Goal: Task Accomplishment & Management: Manage account settings

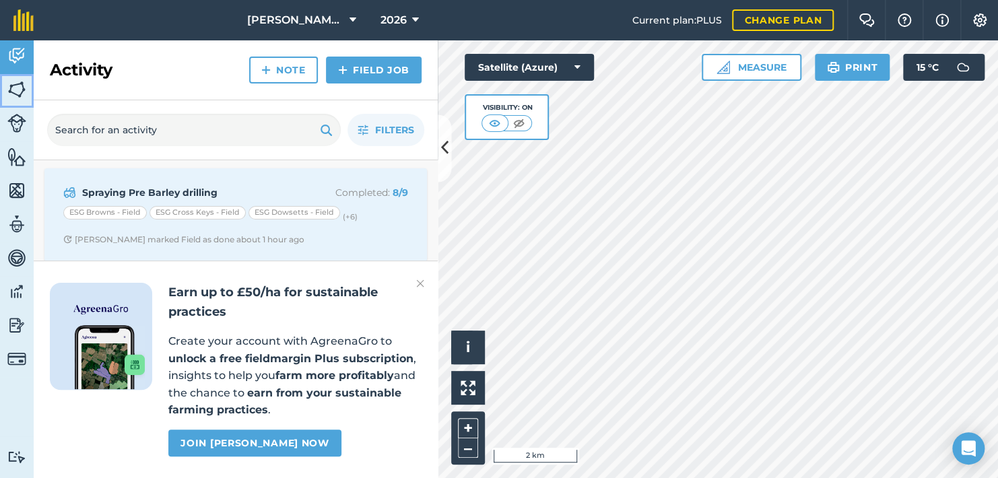
click at [18, 100] on link "Fields" at bounding box center [17, 91] width 34 height 34
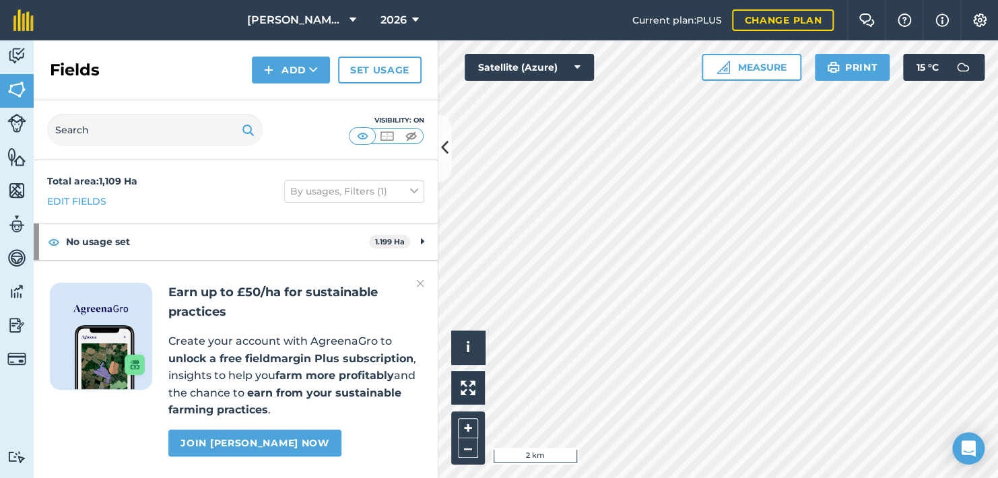
click at [415, 284] on h2 "Earn up to £50/ha for sustainable practices" at bounding box center [294, 302] width 253 height 39
click at [420, 284] on img at bounding box center [420, 283] width 8 height 16
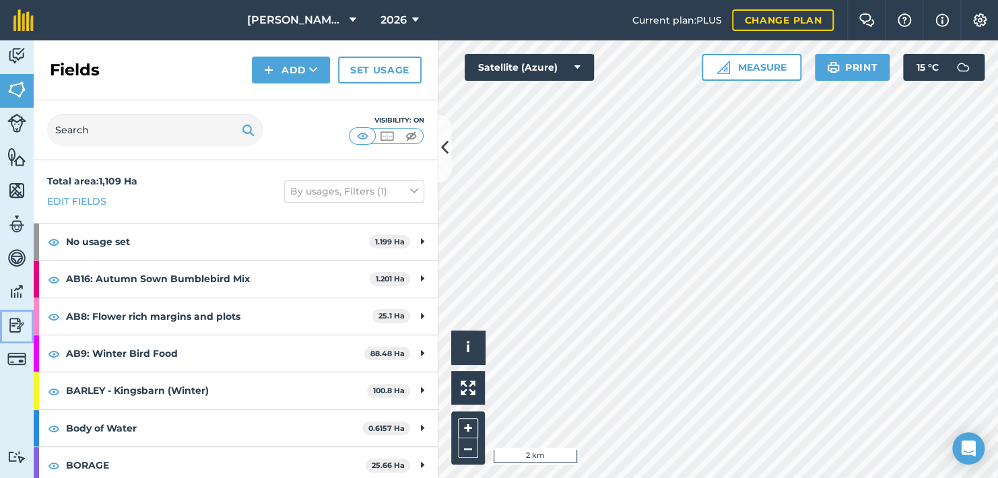
click at [7, 318] on img at bounding box center [16, 325] width 19 height 20
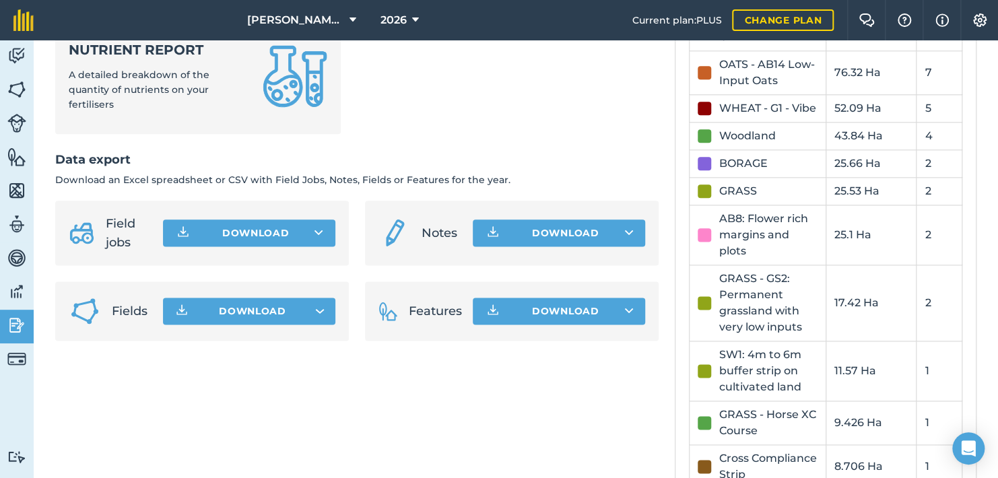
scroll to position [744, 0]
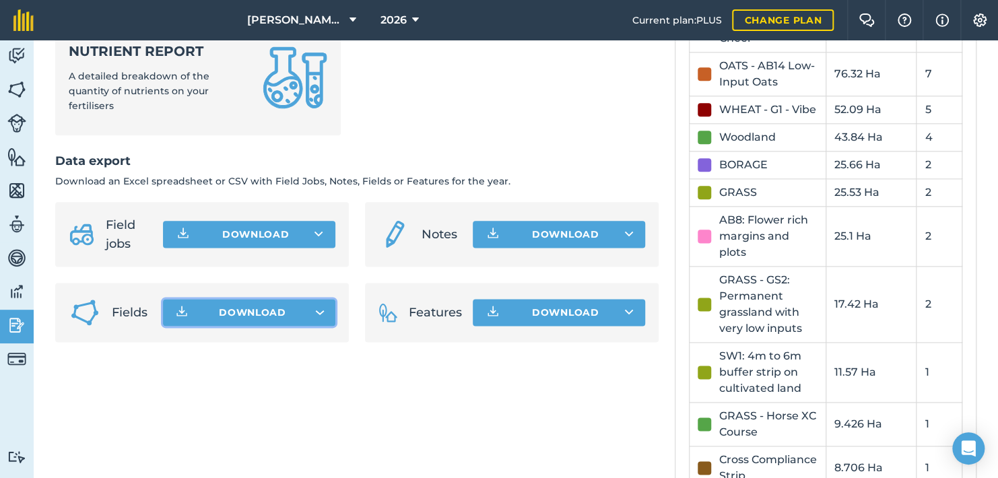
click at [315, 310] on icon "button" at bounding box center [319, 312] width 9 height 5
click at [507, 438] on div "Inputs Input summary Summary of input totals applied this farm year and amount …" at bounding box center [356, 56] width 603 height 1347
click at [321, 303] on button "Download" at bounding box center [249, 312] width 172 height 27
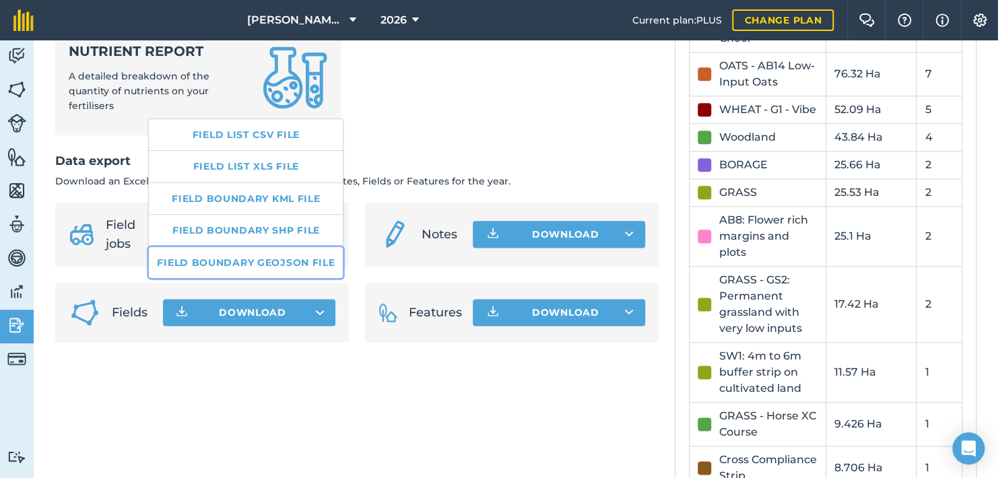
click at [375, 356] on body "Padfield Hayleys Partnership 2026 Current plan : PLUS Change plan Farm Chat Hel…" at bounding box center [499, 239] width 998 height 478
click at [308, 31] on button "Padfield Hayleys Partnership" at bounding box center [302, 20] width 120 height 40
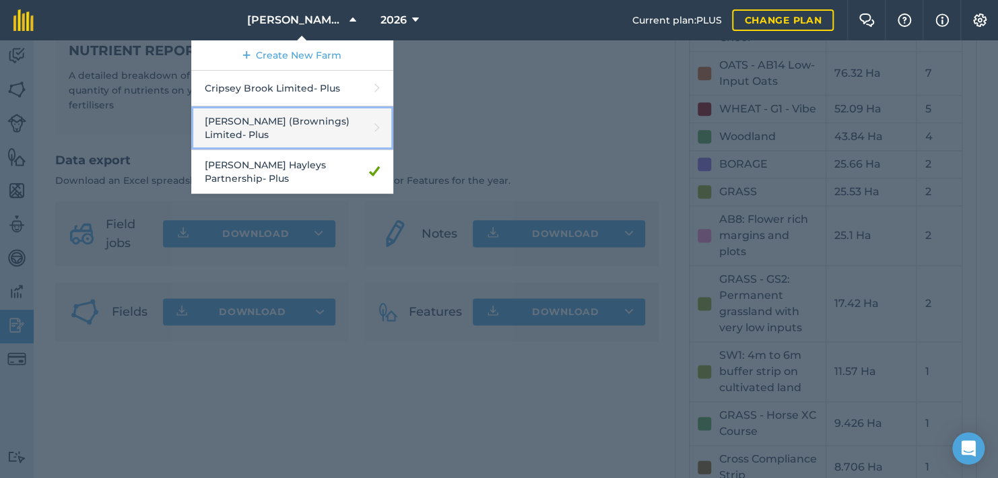
click at [308, 130] on link "Padfield (Brownings) Limited - Plus" at bounding box center [292, 128] width 202 height 44
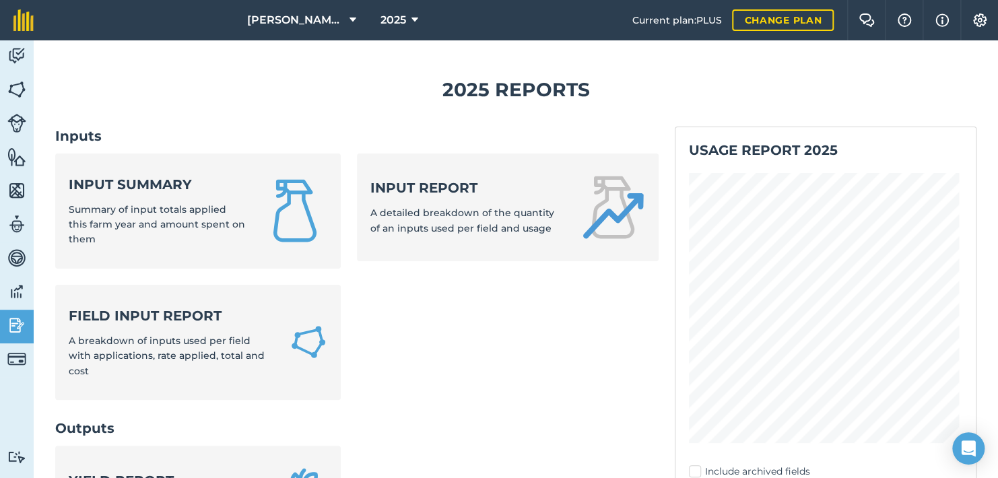
click at [403, 26] on span "2025" at bounding box center [393, 20] width 26 height 16
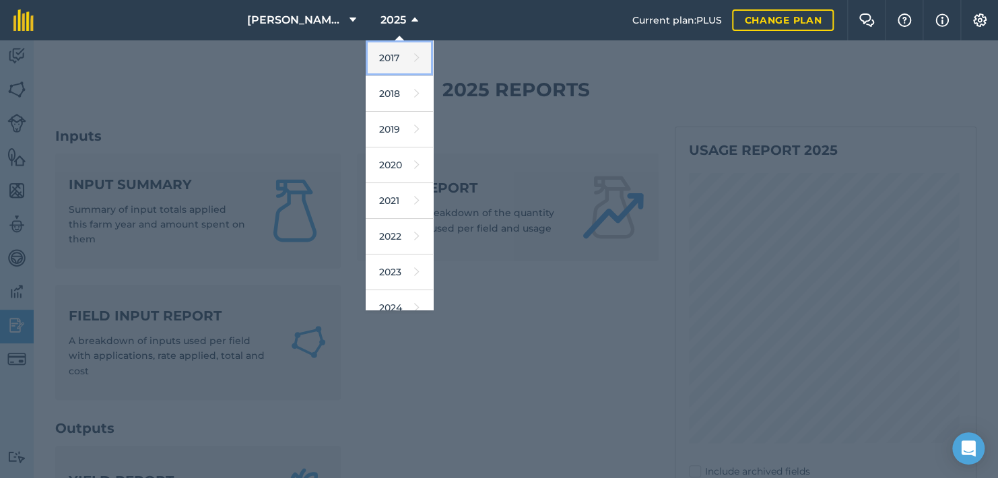
click at [399, 66] on link "2017" at bounding box center [399, 58] width 67 height 36
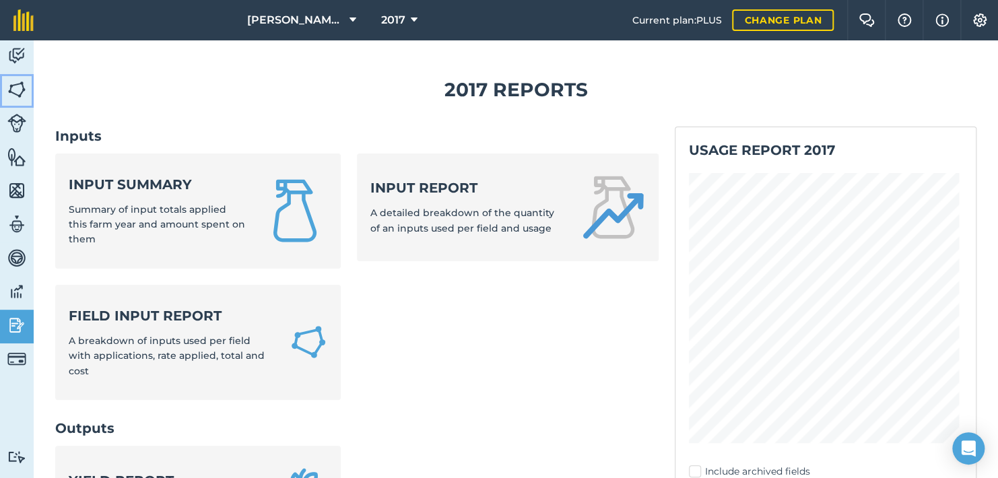
click at [22, 96] on img at bounding box center [16, 89] width 19 height 20
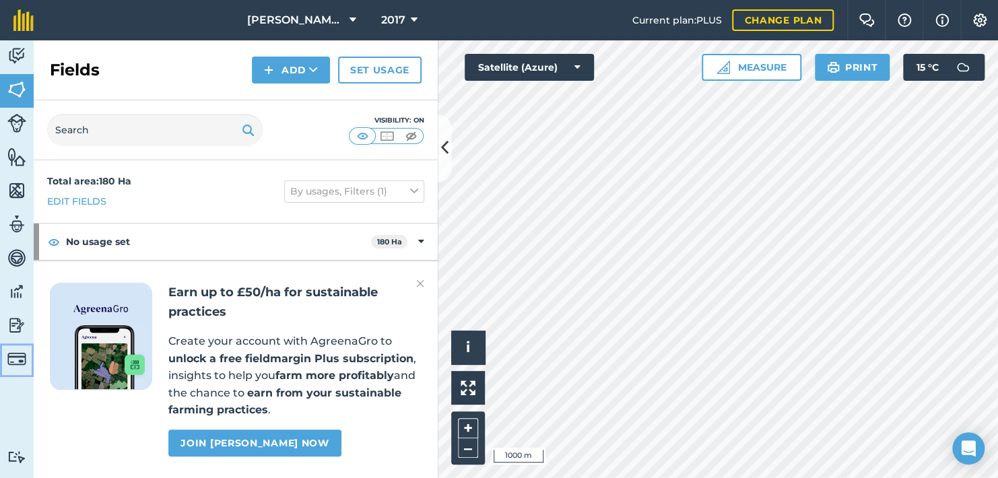
click at [18, 362] on img at bounding box center [16, 358] width 19 height 19
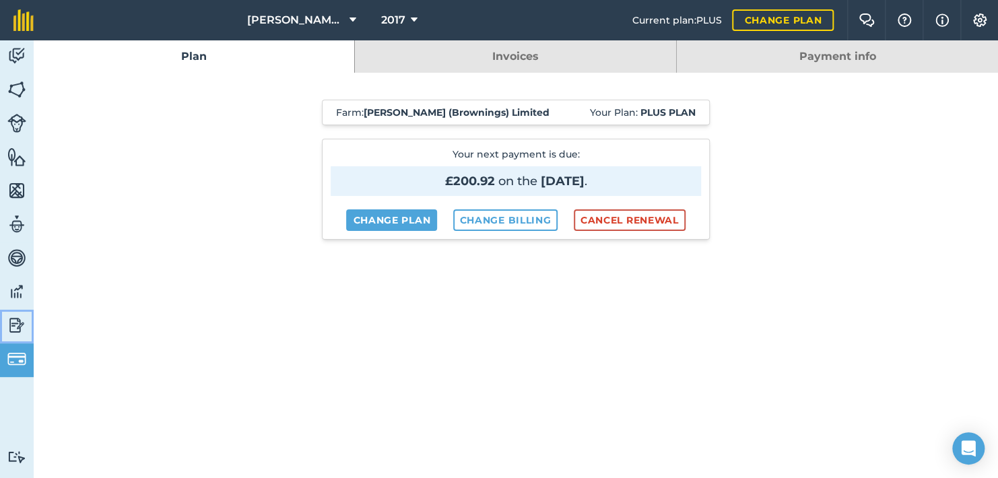
click at [20, 335] on link "Reporting" at bounding box center [17, 327] width 34 height 34
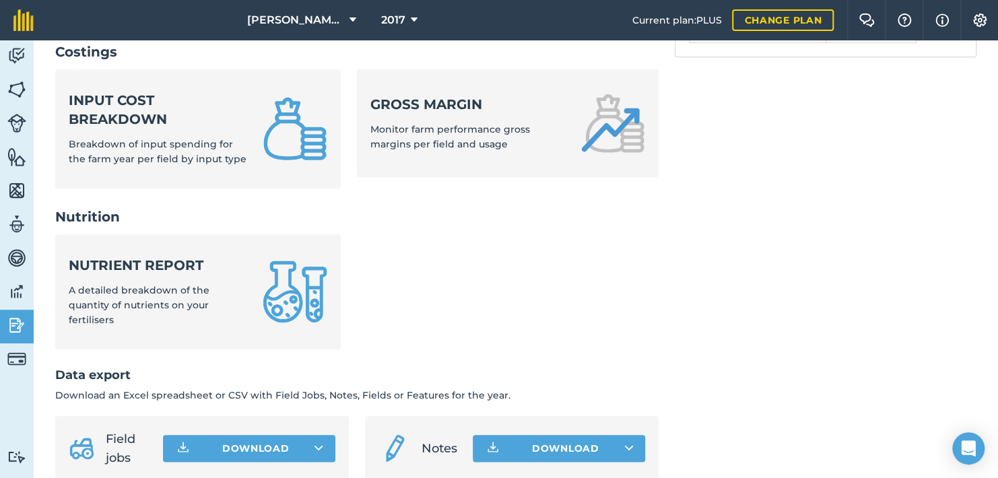
scroll to position [614, 0]
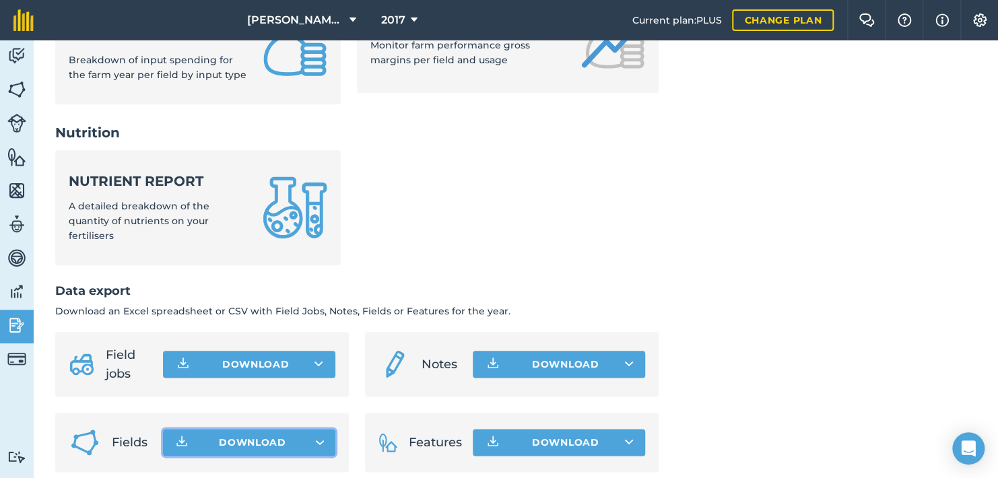
click at [315, 429] on button "Download" at bounding box center [249, 442] width 172 height 27
click at [332, 18] on span "Padfield (Brownings) Limited" at bounding box center [295, 20] width 97 height 16
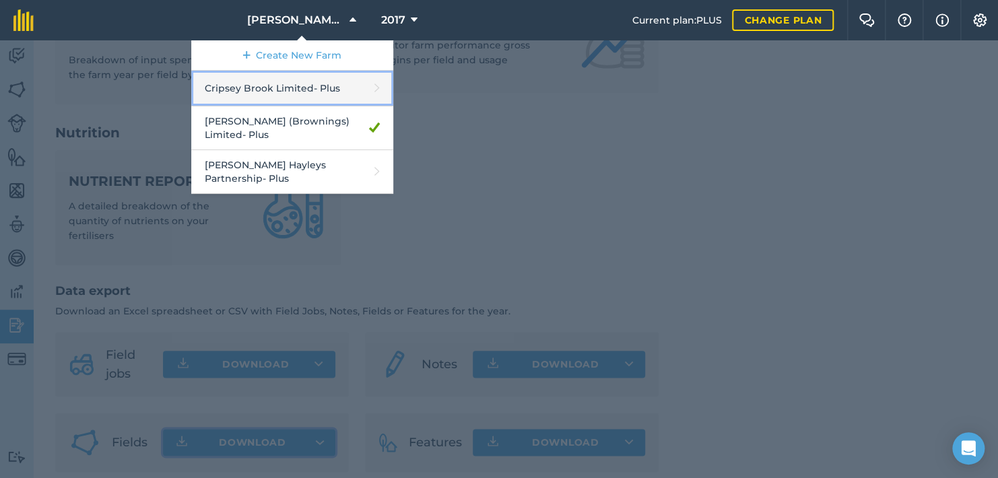
click at [308, 92] on link "Cripsey Brook Limited - Plus" at bounding box center [292, 89] width 202 height 36
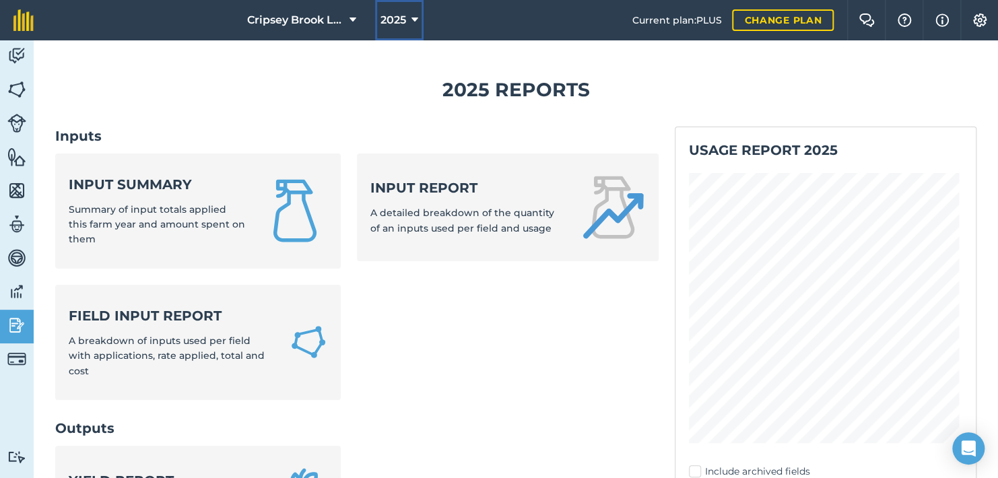
click at [402, 18] on span "2025" at bounding box center [393, 20] width 26 height 16
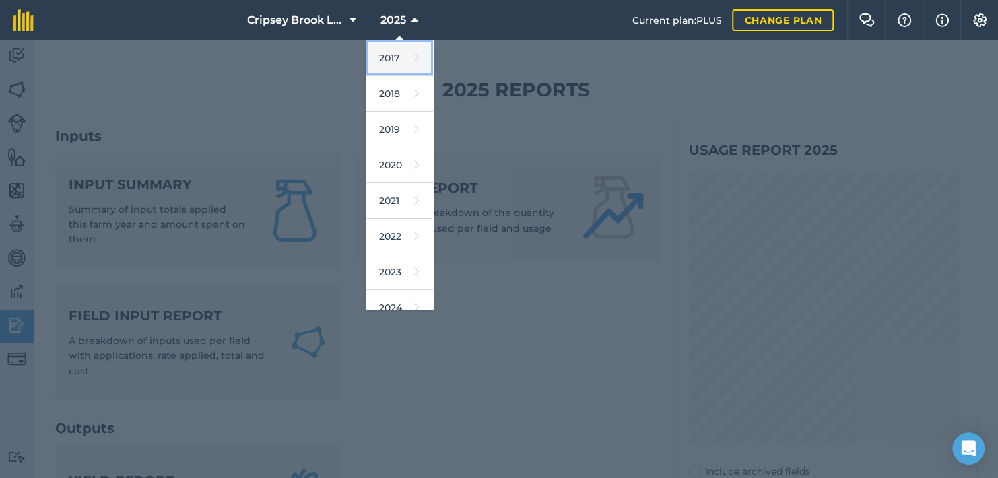
click at [414, 63] on icon at bounding box center [416, 57] width 5 height 19
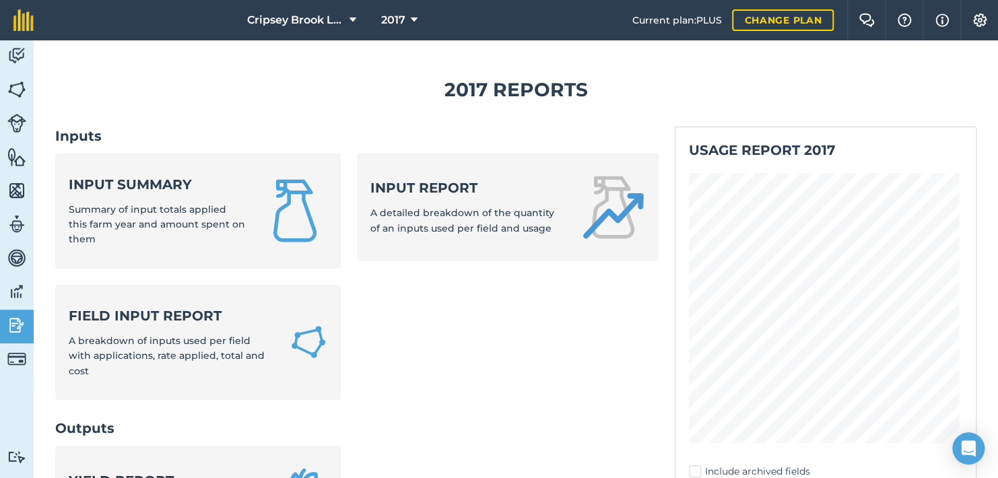
click at [17, 358] on img at bounding box center [16, 358] width 19 height 19
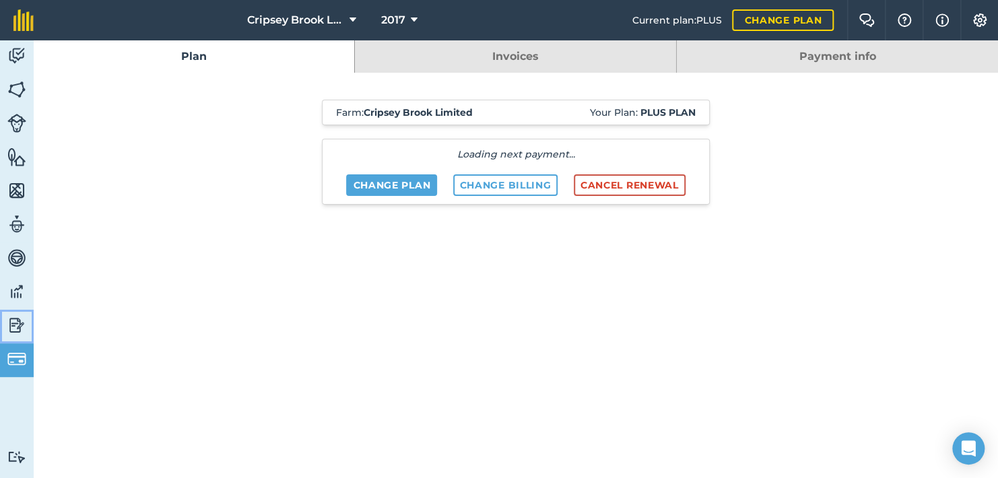
click at [11, 320] on img at bounding box center [16, 325] width 19 height 20
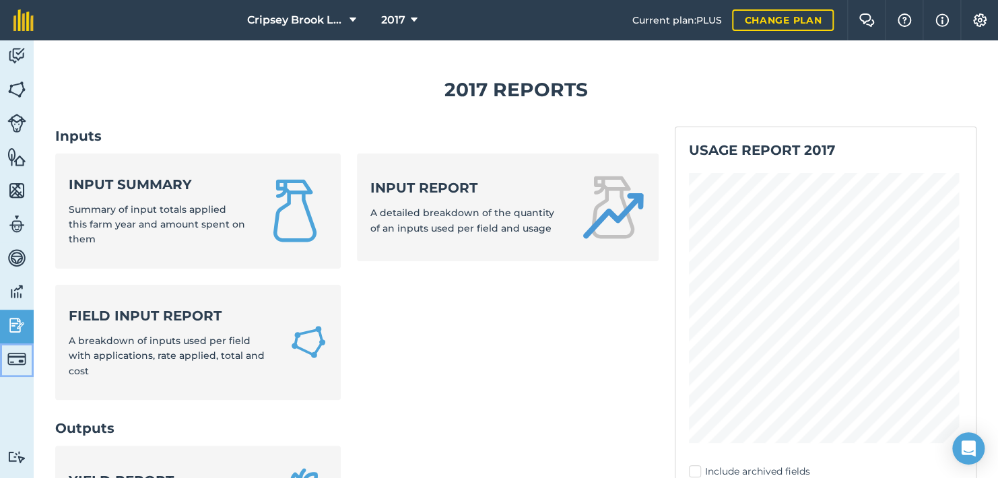
click at [20, 351] on img at bounding box center [16, 358] width 19 height 19
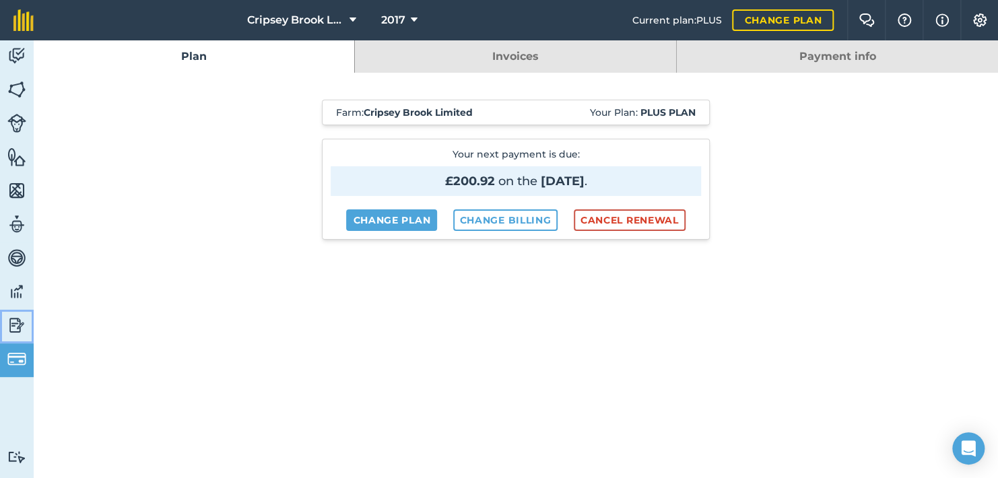
click at [15, 325] on img at bounding box center [16, 325] width 19 height 20
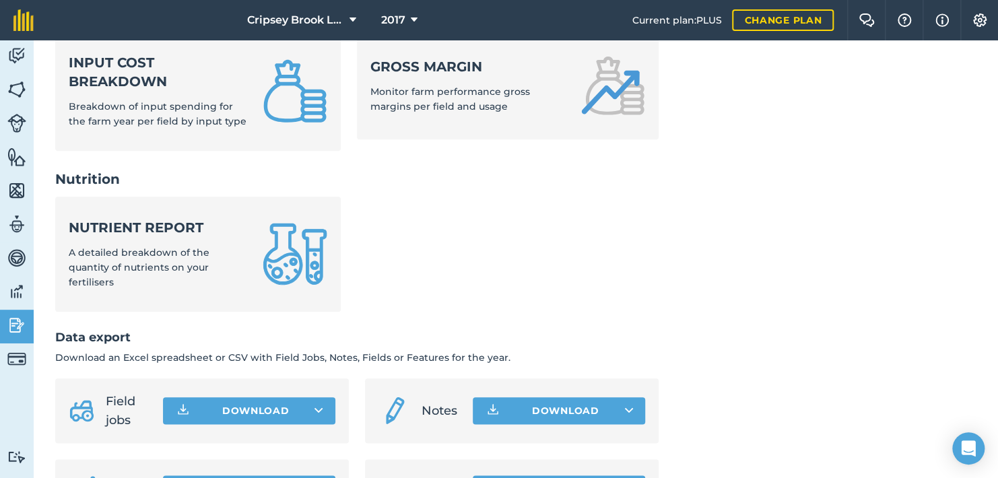
scroll to position [614, 0]
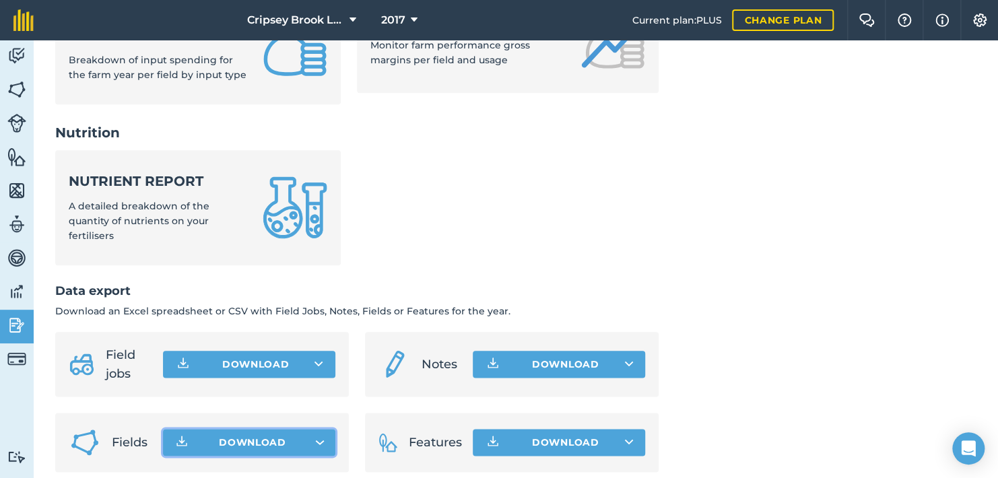
click at [305, 430] on button "Download" at bounding box center [249, 442] width 172 height 27
